Goal: Task Accomplishment & Management: Manage account settings

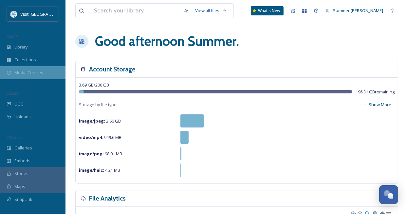
click at [24, 72] on span "Media Centres" at bounding box center [28, 72] width 29 height 6
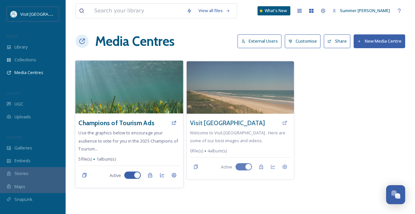
click at [112, 84] on img at bounding box center [129, 87] width 108 height 53
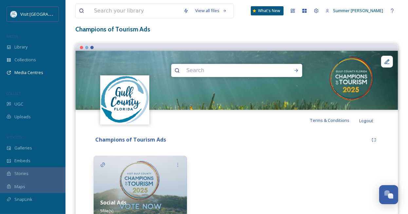
scroll to position [70, 0]
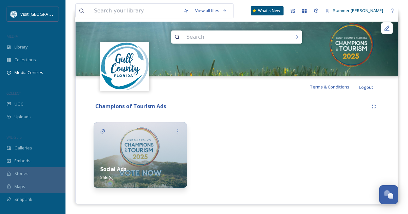
click at [132, 157] on img at bounding box center [140, 155] width 93 height 66
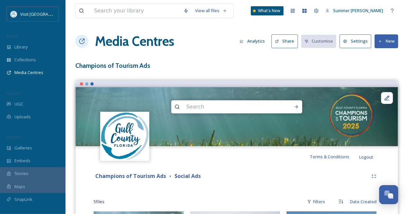
click at [355, 43] on button "Settings" at bounding box center [356, 40] width 32 height 13
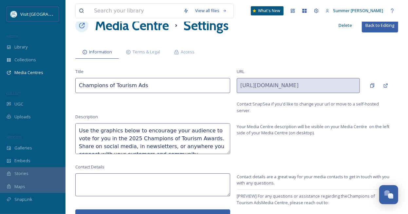
scroll to position [25, 0]
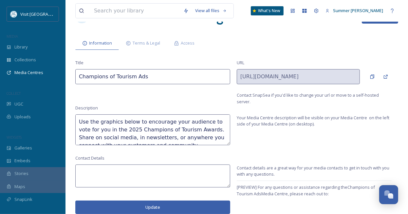
click at [134, 77] on input "Champions of Tourism Ads" at bounding box center [152, 76] width 155 height 15
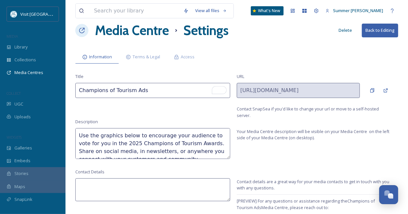
scroll to position [0, 0]
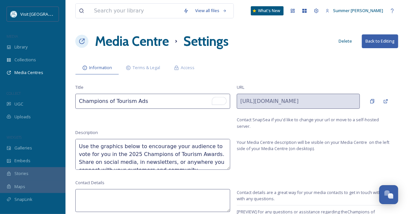
click at [374, 43] on button "Back to Editing" at bounding box center [380, 40] width 36 height 13
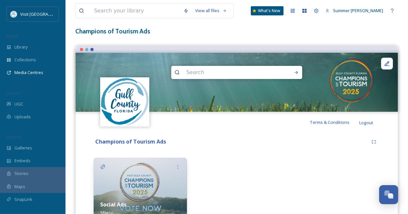
scroll to position [70, 0]
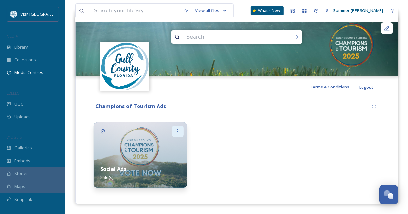
click at [175, 133] on icon at bounding box center [177, 131] width 5 height 5
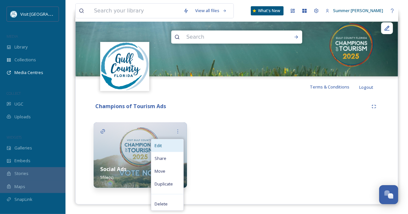
click at [164, 149] on div "Edit" at bounding box center [167, 145] width 32 height 13
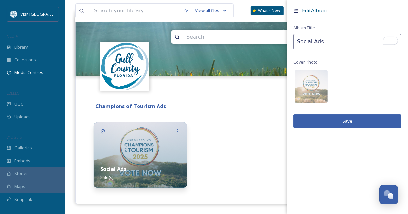
drag, startPoint x: 328, startPoint y: 42, endPoint x: 281, endPoint y: 42, distance: 47.2
click at [281, 42] on div "Terms & Conditions Logout Use the graphics below to encourage your audience to …" at bounding box center [236, 107] width 323 height 194
type input "Nomination Round"
click at [358, 120] on button "Save" at bounding box center [348, 120] width 108 height 13
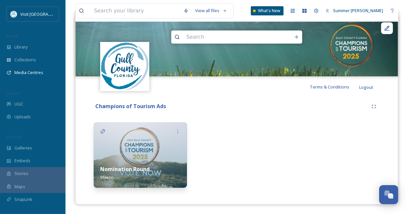
click at [196, 120] on div "Champions of Tourism Ads Nomination Round 5 file(s)" at bounding box center [237, 145] width 313 height 97
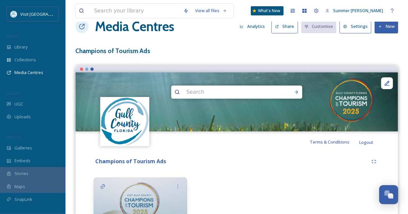
scroll to position [11, 0]
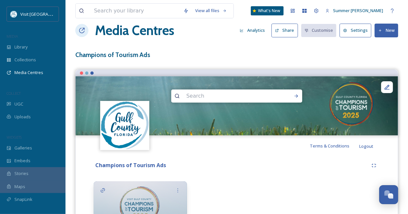
click at [387, 32] on button "New" at bounding box center [387, 30] width 24 height 13
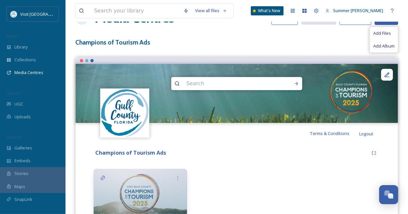
scroll to position [6, 0]
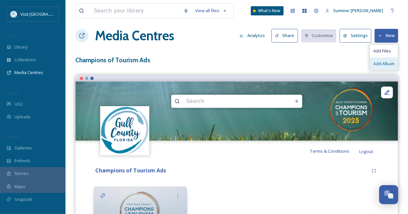
click at [380, 63] on span "Add Album" at bounding box center [384, 64] width 21 height 6
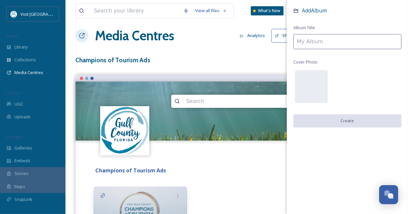
click at [313, 39] on input at bounding box center [348, 41] width 108 height 15
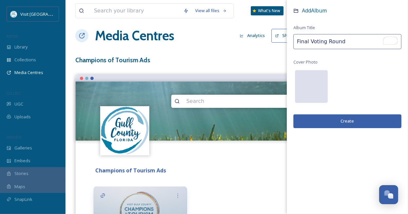
type input "Final Voting Round"
click at [323, 77] on div at bounding box center [311, 86] width 33 height 33
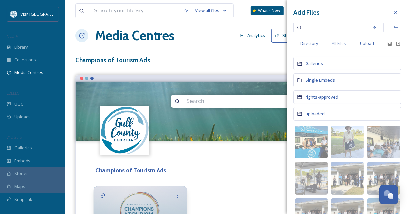
click at [367, 43] on span "Upload" at bounding box center [367, 43] width 14 height 6
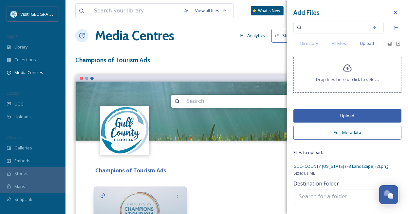
click at [357, 118] on button "Upload" at bounding box center [348, 115] width 108 height 13
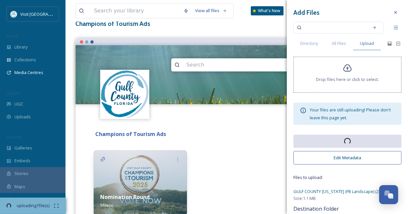
scroll to position [69, 0]
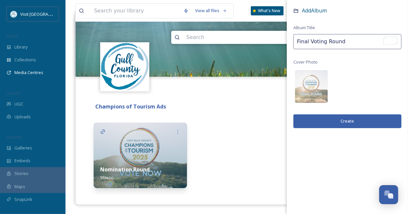
click at [366, 123] on button "Create" at bounding box center [348, 120] width 108 height 13
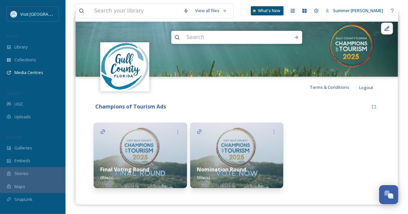
click at [142, 145] on img at bounding box center [140, 156] width 93 height 66
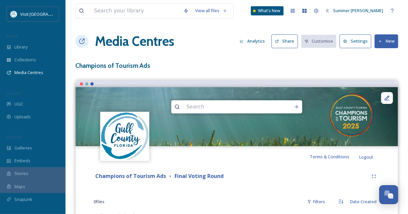
click at [387, 36] on button "New" at bounding box center [387, 40] width 24 height 13
click at [379, 56] on span "Add Files" at bounding box center [383, 56] width 18 height 6
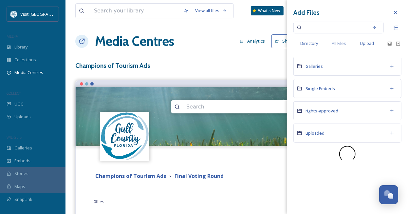
click at [368, 44] on span "Upload" at bounding box center [367, 43] width 14 height 6
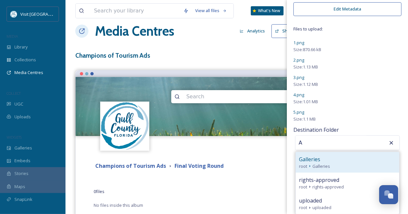
scroll to position [29, 0]
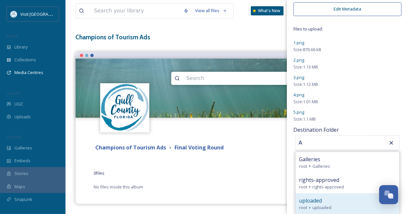
click at [334, 203] on div "uploaded" at bounding box center [347, 201] width 97 height 8
type input "uploaded"
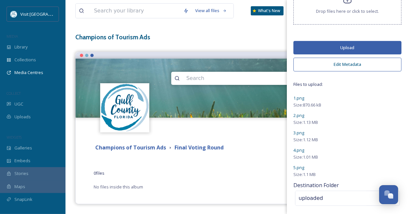
scroll to position [68, 0]
click at [341, 43] on button "Upload" at bounding box center [348, 47] width 108 height 13
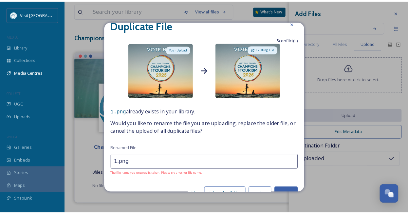
scroll to position [25, 0]
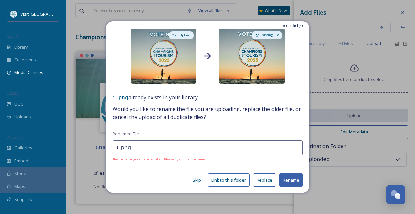
drag, startPoint x: 132, startPoint y: 149, endPoint x: 92, endPoint y: 148, distance: 40.0
click at [92, 148] on div "Duplicate File 5 conflict(s) Your Upload Existing File 1.png already exists in …" at bounding box center [207, 107] width 415 height 214
click at [284, 176] on button "Rename" at bounding box center [291, 179] width 24 height 13
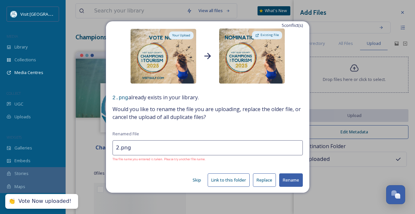
drag, startPoint x: 135, startPoint y: 147, endPoint x: 102, endPoint y: 147, distance: 33.1
click at [102, 147] on div "Duplicate File 5 conflict(s) Your Upload Existing File 2.png already exists in …" at bounding box center [207, 107] width 415 height 214
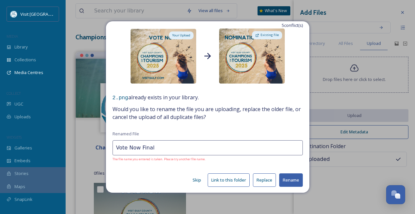
click at [287, 180] on button "Rename" at bounding box center [291, 179] width 24 height 13
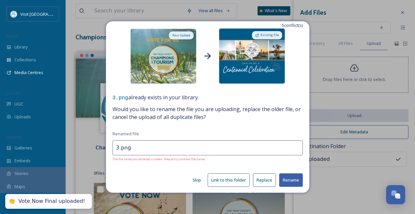
drag, startPoint x: 133, startPoint y: 148, endPoint x: 110, endPoint y: 146, distance: 23.5
click at [110, 146] on div "Duplicate File 5 conflict(s) Your Upload Existing File 3.png already exists in …" at bounding box center [207, 106] width 203 height 171
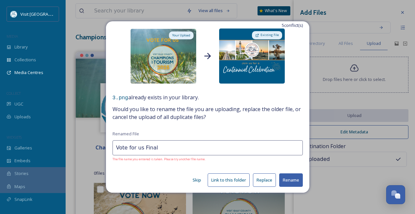
click at [280, 177] on button "Rename" at bounding box center [291, 179] width 24 height 13
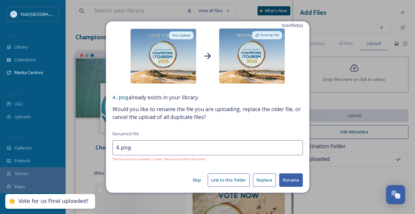
drag, startPoint x: 150, startPoint y: 146, endPoint x: 104, endPoint y: 149, distance: 46.3
click at [104, 149] on div "Duplicate File 5 conflict(s) Your Upload Existing File 4.png already exists in …" at bounding box center [207, 107] width 415 height 214
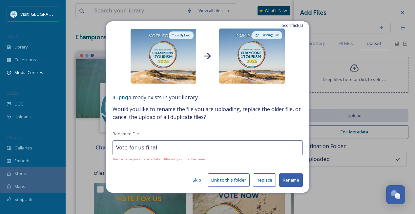
click at [287, 182] on button "Rename" at bounding box center [291, 179] width 24 height 13
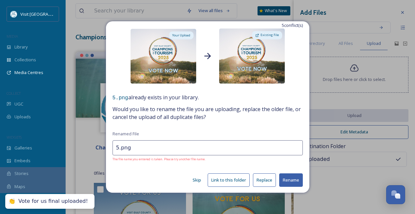
drag, startPoint x: 162, startPoint y: 152, endPoint x: 111, endPoint y: 148, distance: 50.7
click at [111, 148] on div "Duplicate File 5 conflict(s) Your Upload Existing File 5.png already exists in …" at bounding box center [207, 106] width 203 height 171
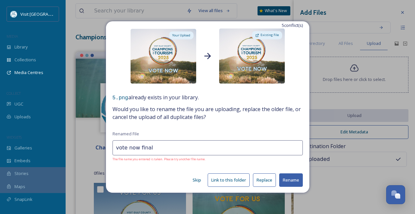
type input "vote now final"
click at [279, 179] on button "Rename" at bounding box center [291, 179] width 24 height 13
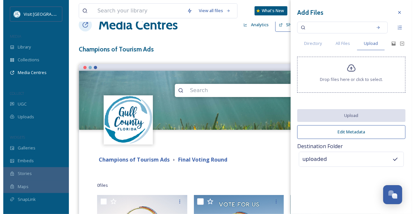
scroll to position [11, 0]
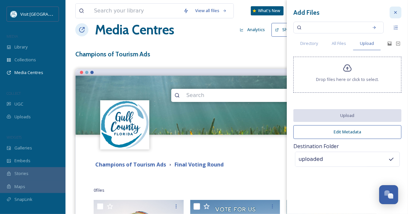
click at [397, 11] on icon at bounding box center [396, 12] width 3 height 3
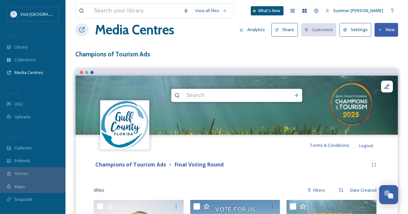
click at [284, 28] on button "Share" at bounding box center [285, 29] width 27 height 13
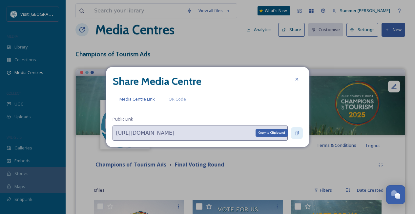
click at [299, 134] on icon at bounding box center [296, 132] width 5 height 5
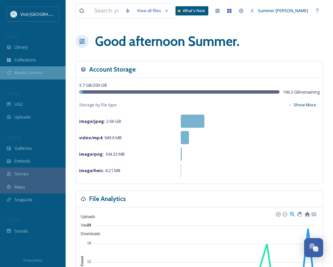
click at [27, 69] on span "Media Centres" at bounding box center [28, 72] width 29 height 6
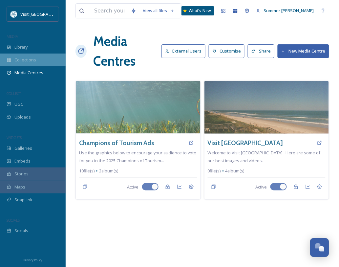
click at [22, 55] on div "Collections" at bounding box center [33, 59] width 66 height 13
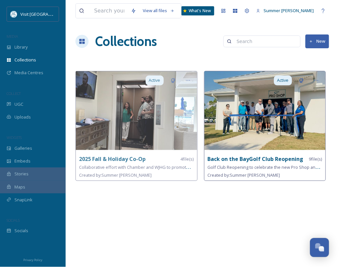
click at [256, 158] on strong "Back on the BayGolf Club Reopening" at bounding box center [256, 158] width 96 height 7
click at [318, 78] on icon at bounding box center [315, 80] width 5 height 5
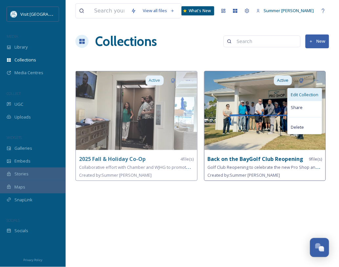
click at [307, 94] on span "Edit Collection" at bounding box center [305, 94] width 28 height 6
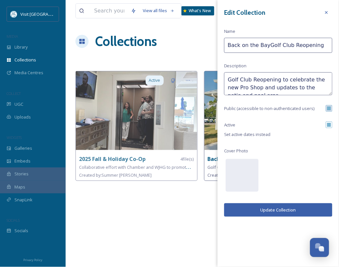
click at [267, 44] on input "Back on the BayGolf Club Reopening" at bounding box center [278, 45] width 108 height 15
type input "Back on the Bay Golf Club Reopening"
click at [278, 209] on button "Update Collection" at bounding box center [278, 209] width 108 height 13
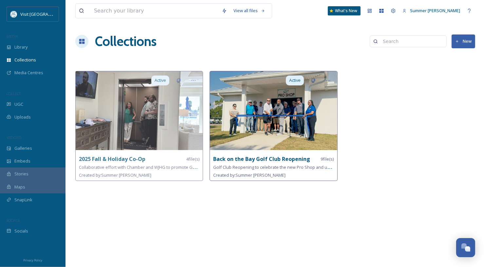
click at [231, 158] on strong "Back on the Bay Golf Club Reopening" at bounding box center [261, 158] width 97 height 7
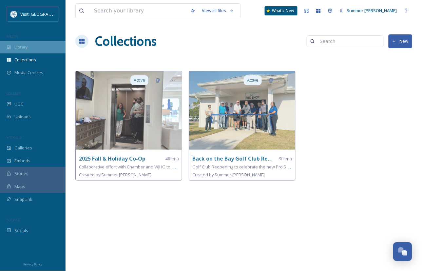
click at [22, 47] on span "Library" at bounding box center [20, 47] width 13 height 6
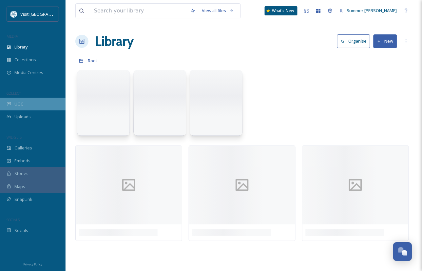
click at [28, 109] on div "UGC" at bounding box center [33, 104] width 66 height 13
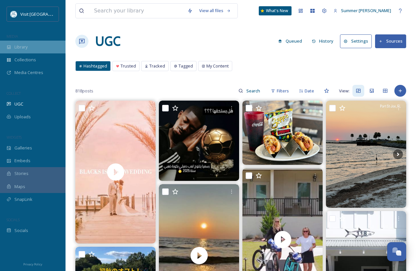
click at [12, 46] on div "Library" at bounding box center [33, 47] width 66 height 13
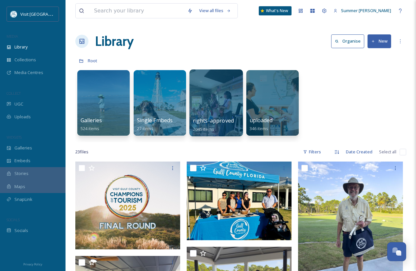
click at [226, 99] on div at bounding box center [215, 102] width 53 height 67
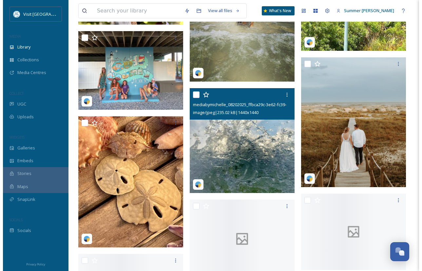
scroll to position [3512, 0]
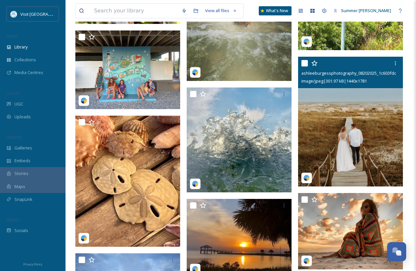
click at [338, 119] on img at bounding box center [350, 122] width 105 height 130
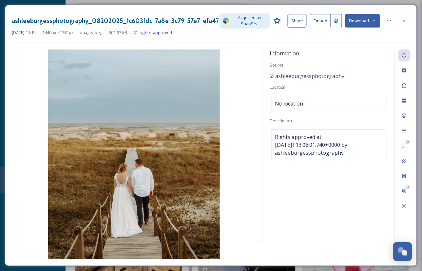
click at [338, 21] on button "Download" at bounding box center [363, 20] width 35 height 13
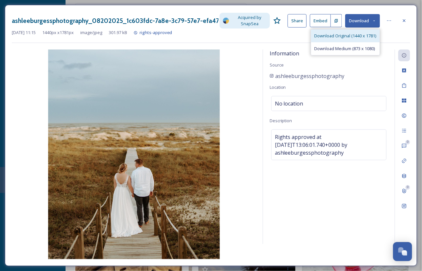
click at [338, 34] on span "Download Original (1440 x 1781)" at bounding box center [346, 36] width 62 height 6
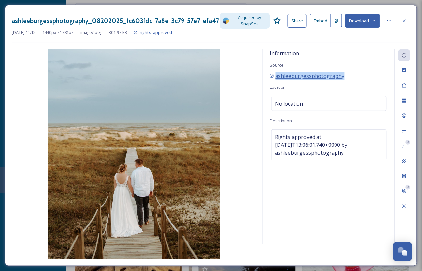
copy span "ashleeburgessphotography"
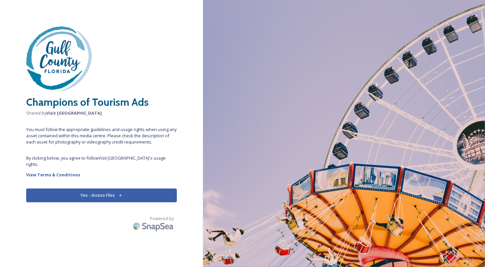
click at [107, 188] on button "Yes - Access Files" at bounding box center [101, 194] width 151 height 13
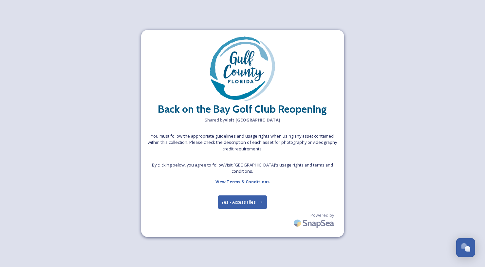
click at [243, 196] on button "Yes - Access Files" at bounding box center [242, 201] width 49 height 13
